Goal: Information Seeking & Learning: Learn about a topic

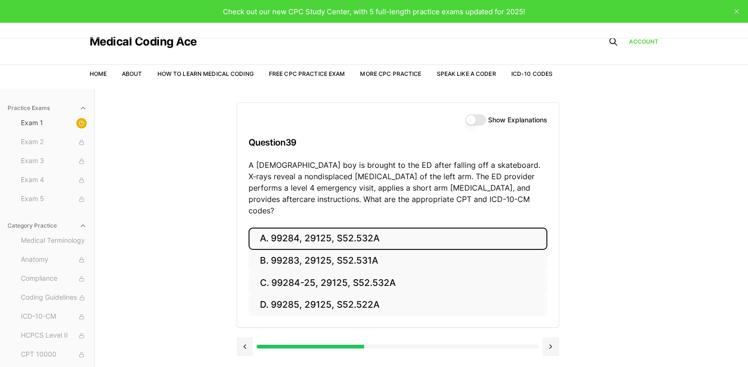
click at [311, 228] on button "A. 99284, 29125, S52.532A" at bounding box center [397, 239] width 299 height 22
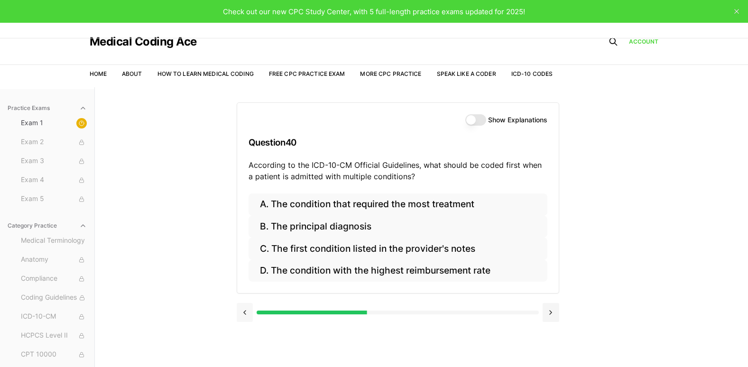
click at [248, 319] on button at bounding box center [245, 312] width 17 height 19
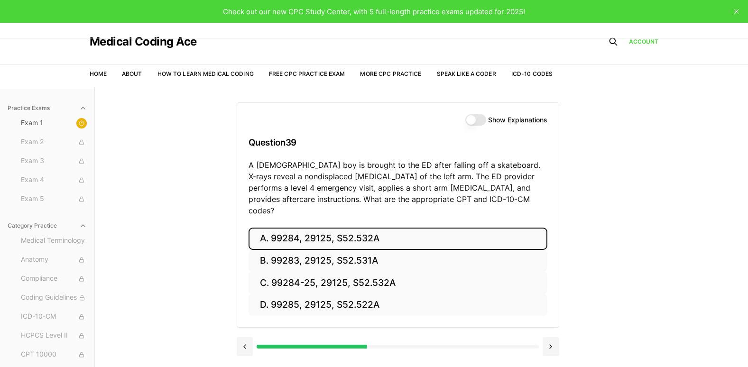
click at [426, 228] on button "A. 99284, 29125, S52.532A" at bounding box center [397, 239] width 299 height 22
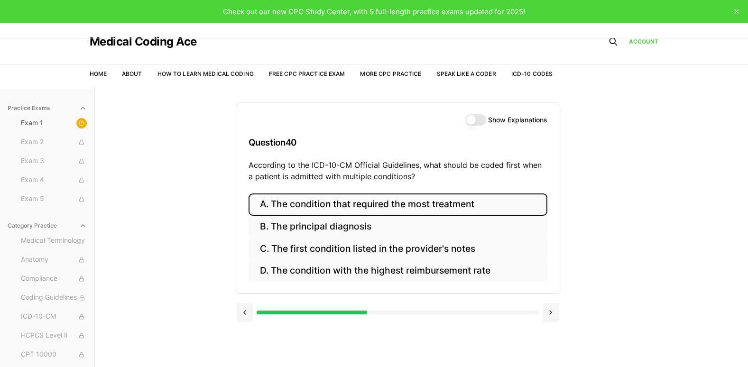
click at [460, 201] on button "A. The condition that required the most treatment" at bounding box center [397, 204] width 299 height 22
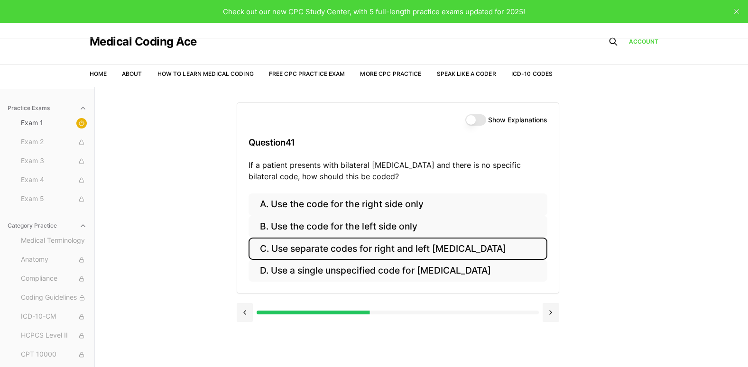
click at [452, 247] on button "C. Use separate codes for right and left otitis media" at bounding box center [397, 249] width 299 height 22
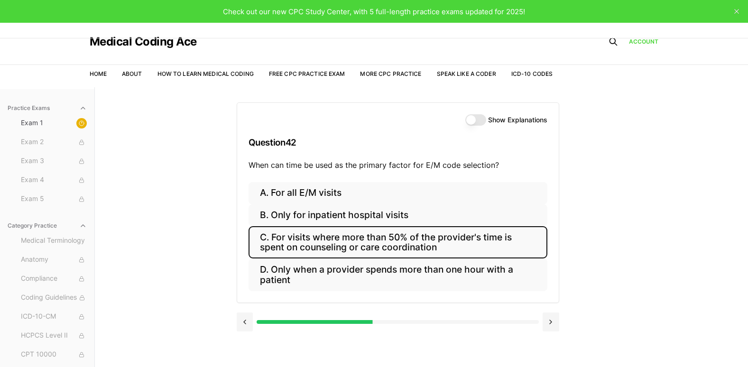
click at [275, 252] on button "C. For visits where more than 50% of the provider's time is spent on counseling…" at bounding box center [397, 242] width 299 height 32
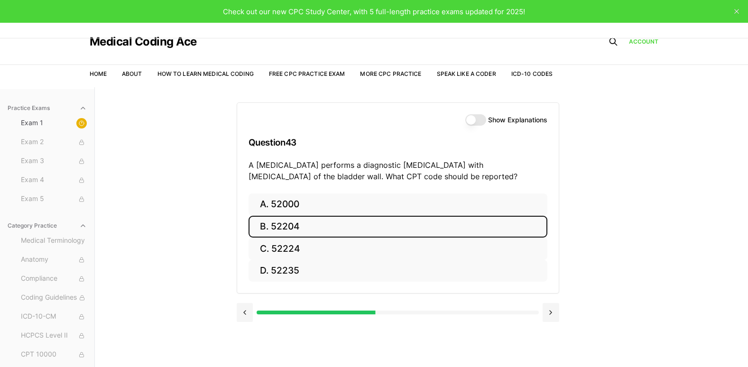
click at [269, 226] on button "B. 52204" at bounding box center [397, 227] width 299 height 22
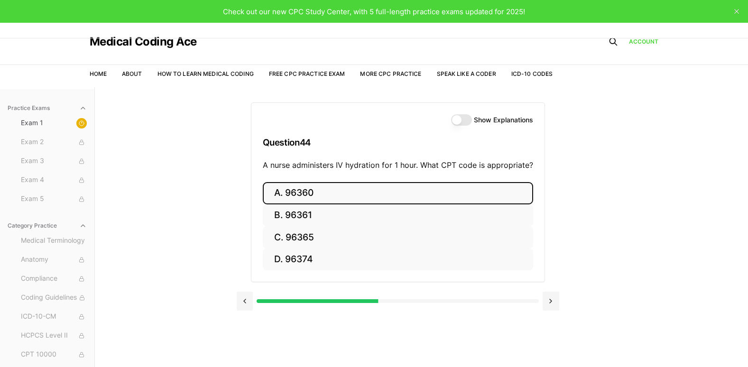
click at [297, 184] on button "A. 96360" at bounding box center [398, 193] width 270 height 22
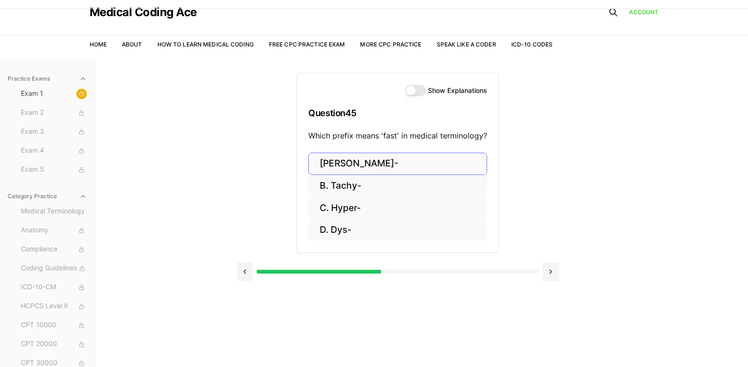
scroll to position [30, 0]
click at [345, 46] on link "Free CPC Practice Exam" at bounding box center [307, 43] width 76 height 7
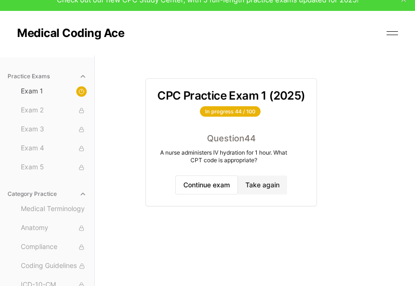
scroll to position [15, 0]
